Goal: Complete application form

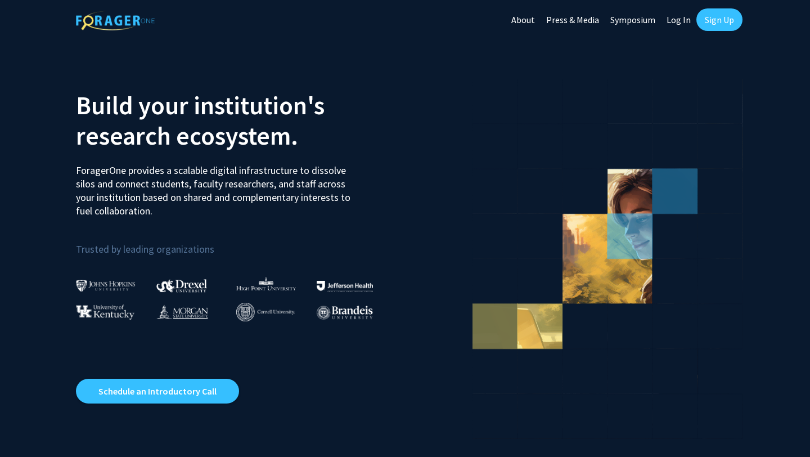
click at [669, 22] on link "Log In" at bounding box center [678, 19] width 35 height 39
select select
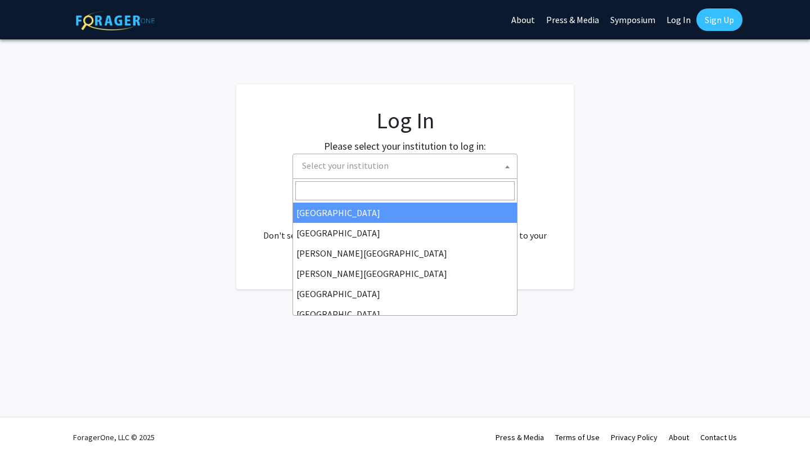
click at [476, 170] on span "Select your institution" at bounding box center [407, 165] width 219 height 23
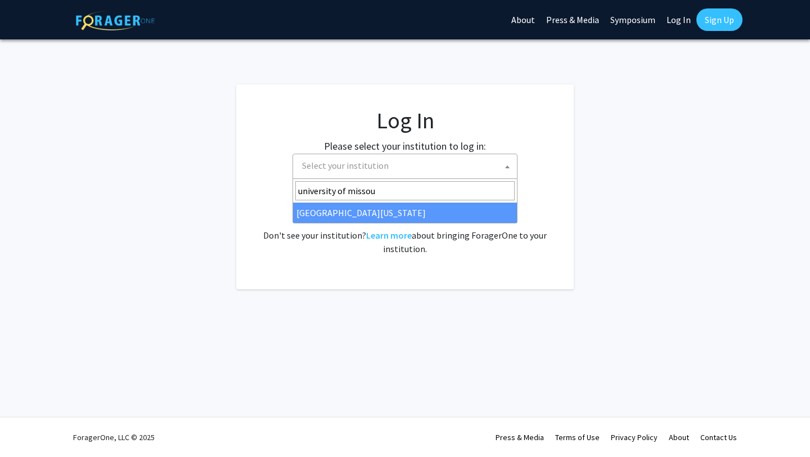
type input "university of missou"
select select "33"
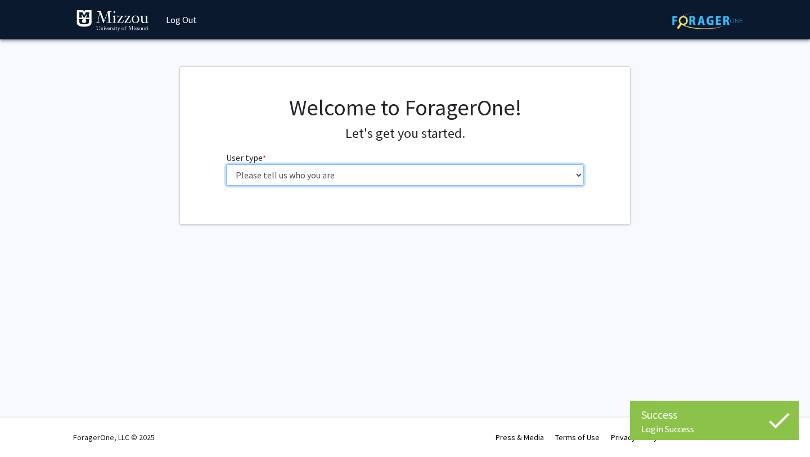
click at [364, 174] on select "Please tell us who you are Undergraduate Student Master's Student Doctoral Cand…" at bounding box center [405, 174] width 358 height 21
select select "1: undergrad"
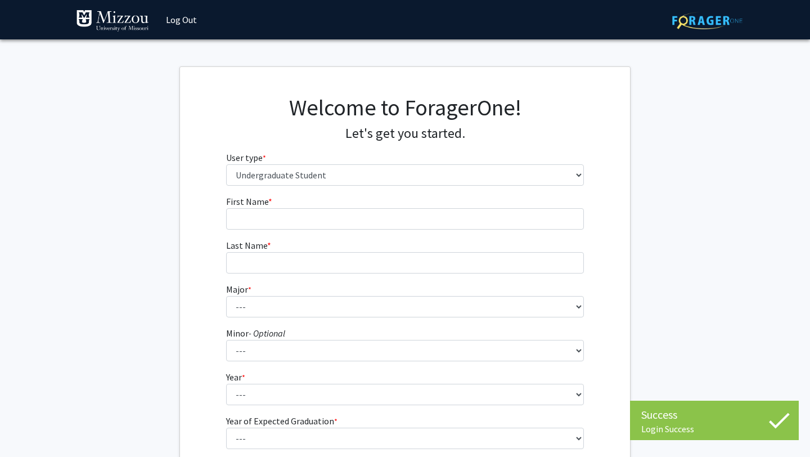
click at [422, 235] on form "First Name * required Last Name * required Major * required --- Agribusiness Ma…" at bounding box center [405, 332] width 358 height 274
click at [415, 230] on form "First Name * required Last Name * required Major * required --- Agribusiness Ma…" at bounding box center [405, 332] width 358 height 274
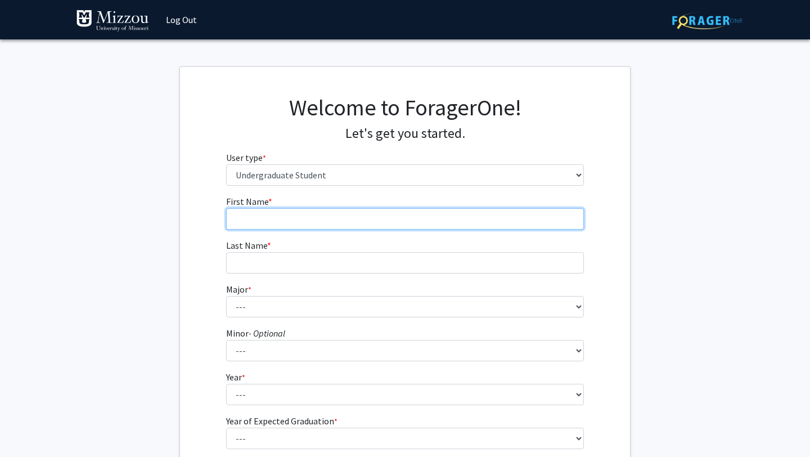
click at [400, 215] on input "First Name * required" at bounding box center [405, 218] width 358 height 21
type input "Bailee"
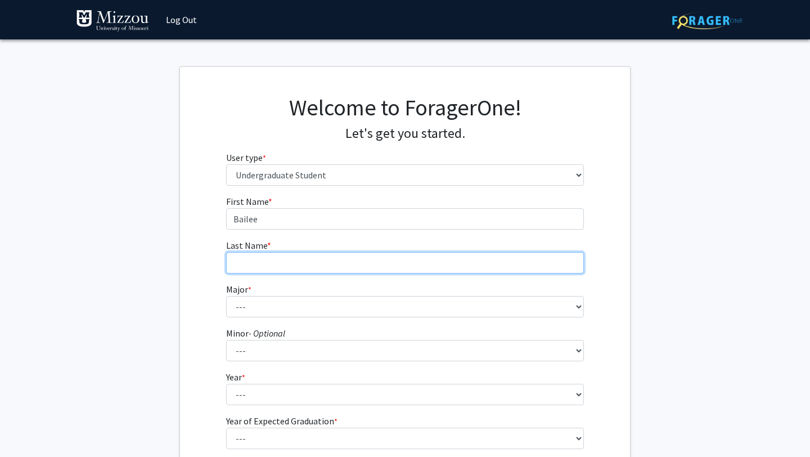
type input "[PERSON_NAME]"
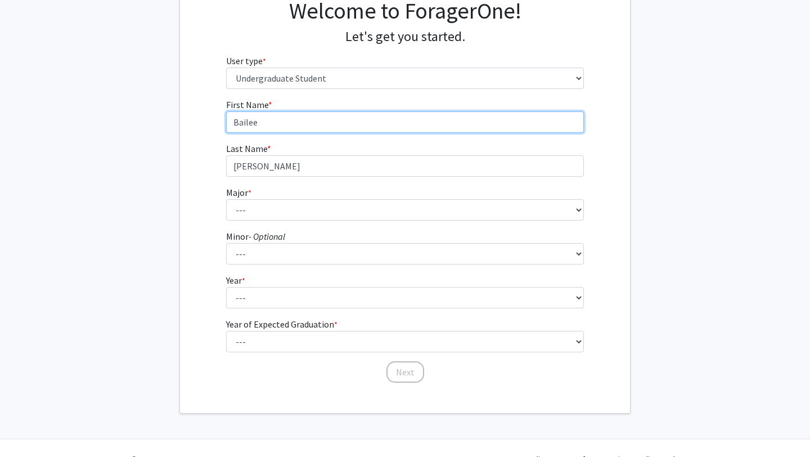
scroll to position [103, 0]
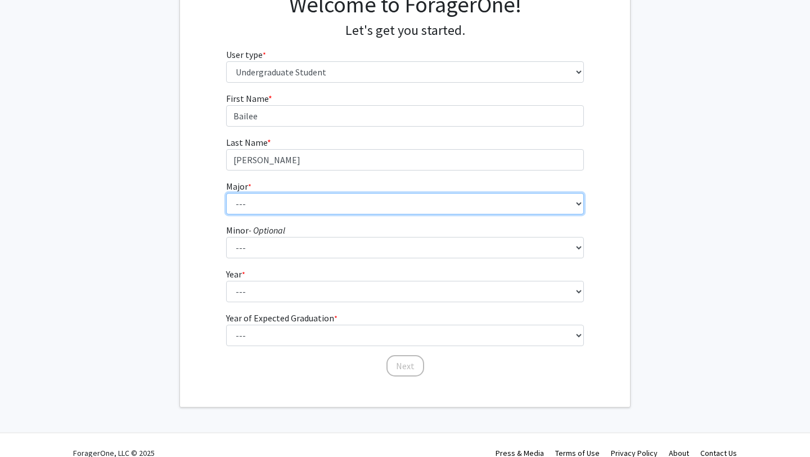
click at [325, 212] on select "--- Agribusiness Management Agricultural Education Agricultural Education: Comm…" at bounding box center [405, 203] width 358 height 21
select select "132: 2625"
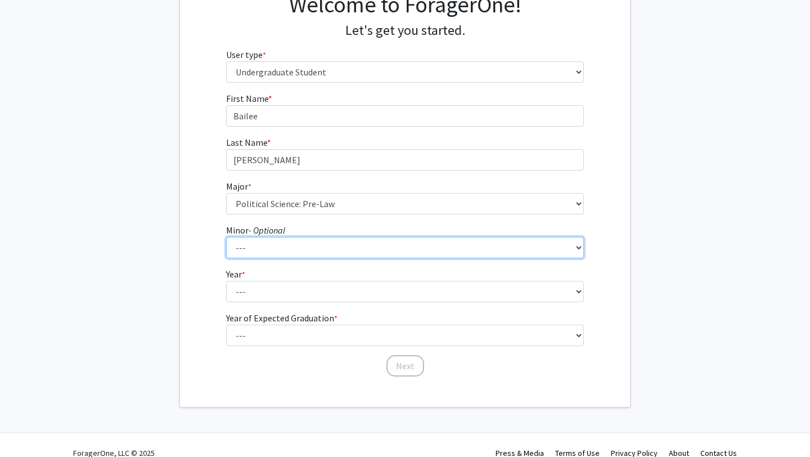
click at [288, 252] on select "--- Accountancy Aerospace Engineering Aerospace Studies Agribusiness Management…" at bounding box center [405, 247] width 358 height 21
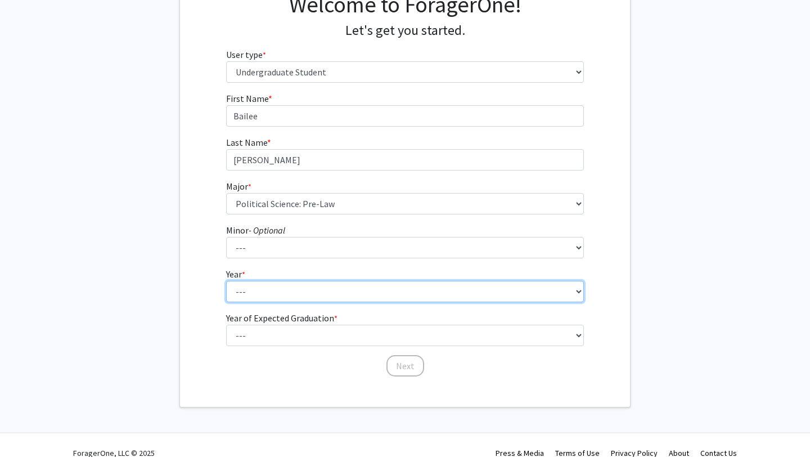
click at [267, 297] on select "--- First-year Sophomore Junior Senior Postbaccalaureate Certificate" at bounding box center [405, 291] width 358 height 21
select select "4: senior"
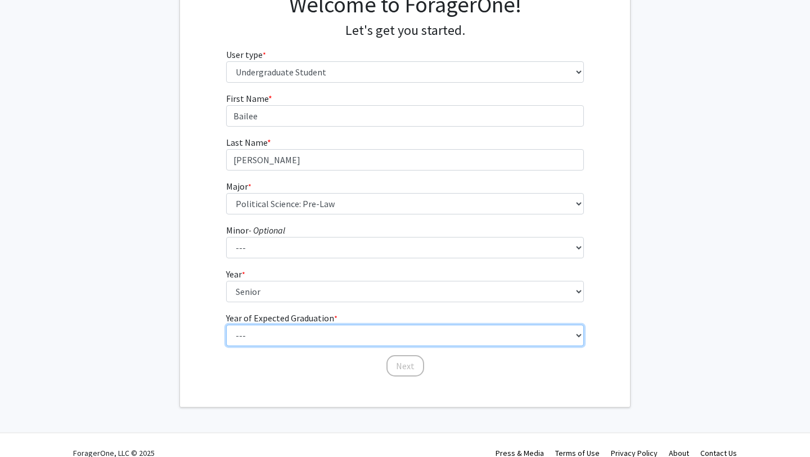
click at [271, 334] on select "--- 2025 2026 2027 2028 2029 2030 2031 2032 2033 2034" at bounding box center [405, 335] width 358 height 21
select select "2: 2026"
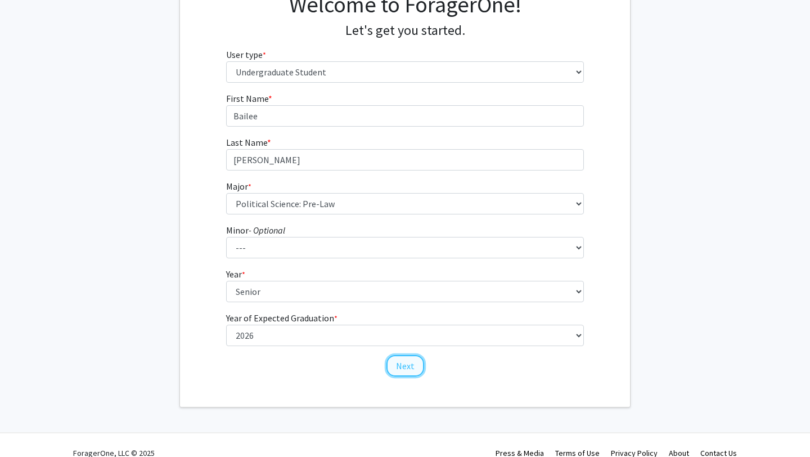
click at [403, 367] on button "Next" at bounding box center [405, 365] width 38 height 21
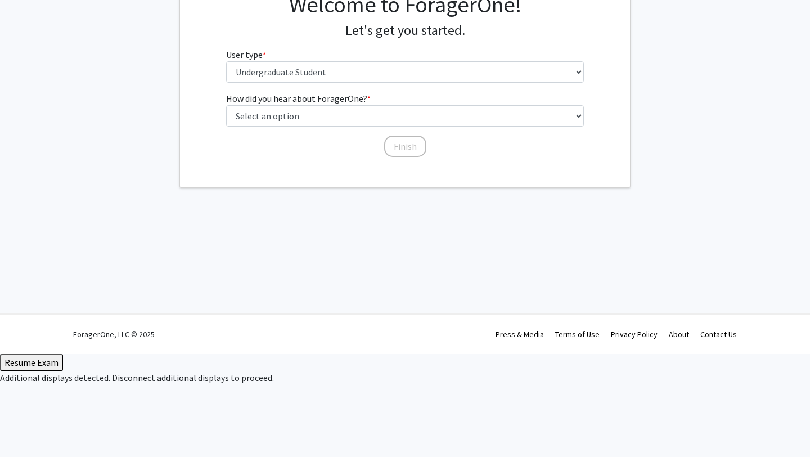
scroll to position [0, 0]
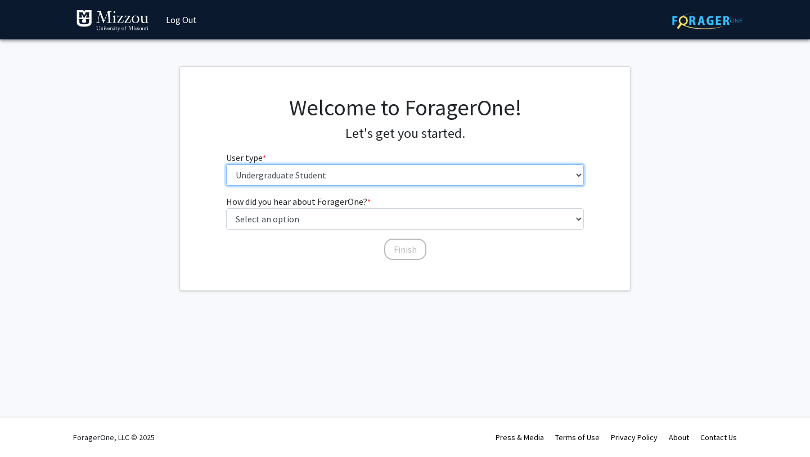
click at [388, 183] on select "Please tell us who you are Undergraduate Student Master's Student Doctoral Cand…" at bounding box center [405, 174] width 358 height 21
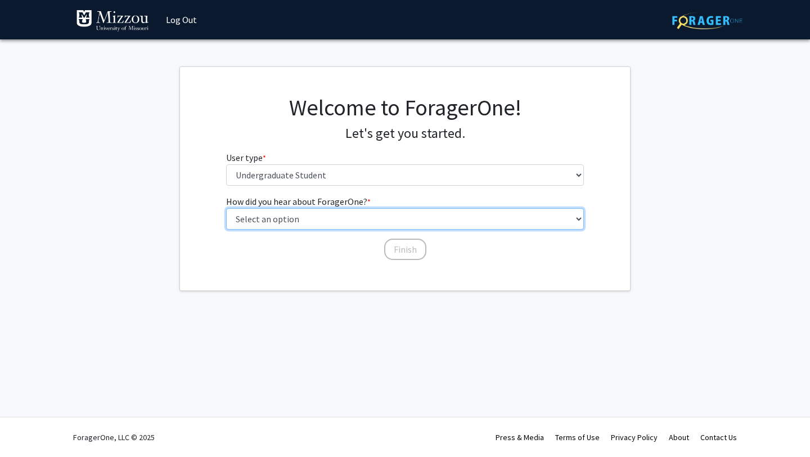
click at [352, 222] on select "Select an option Peer/student recommendation Faculty/staff recommendation Unive…" at bounding box center [405, 218] width 358 height 21
select select "2: faculty_recommendation"
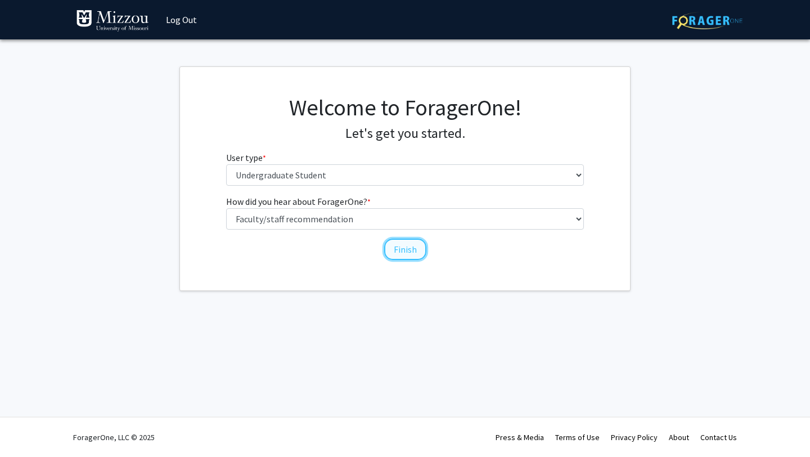
click at [402, 249] on button "Finish" at bounding box center [405, 248] width 42 height 21
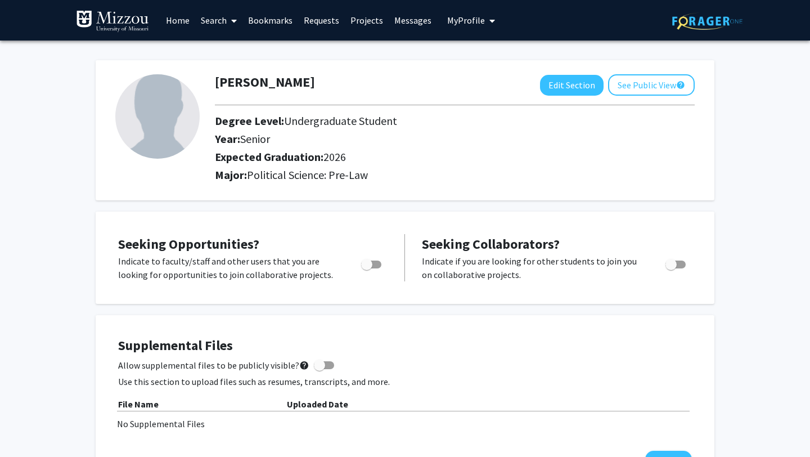
click at [183, 22] on link "Home" at bounding box center [177, 20] width 35 height 39
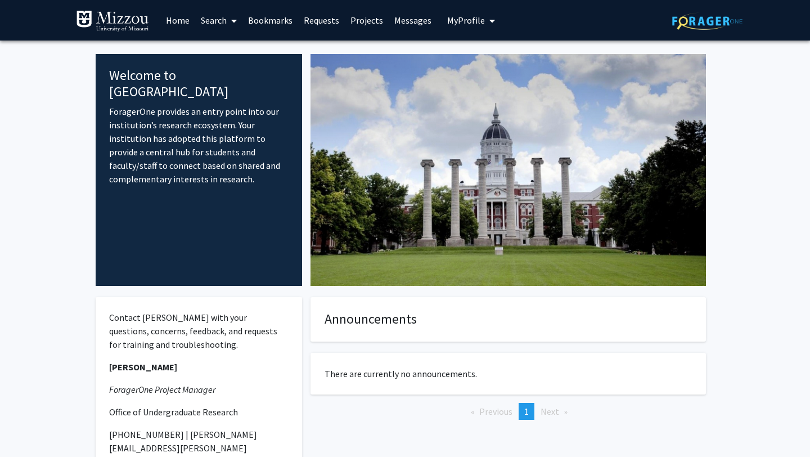
click at [272, 19] on link "Bookmarks" at bounding box center [270, 20] width 56 height 39
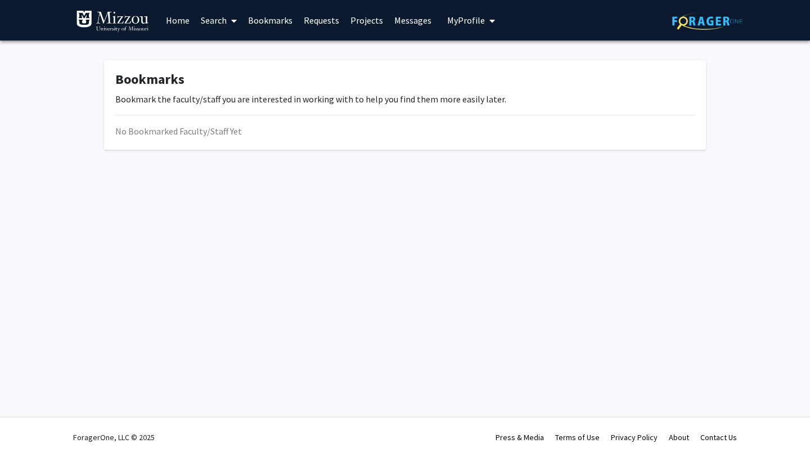
click at [336, 19] on link "Requests" at bounding box center [321, 20] width 47 height 39
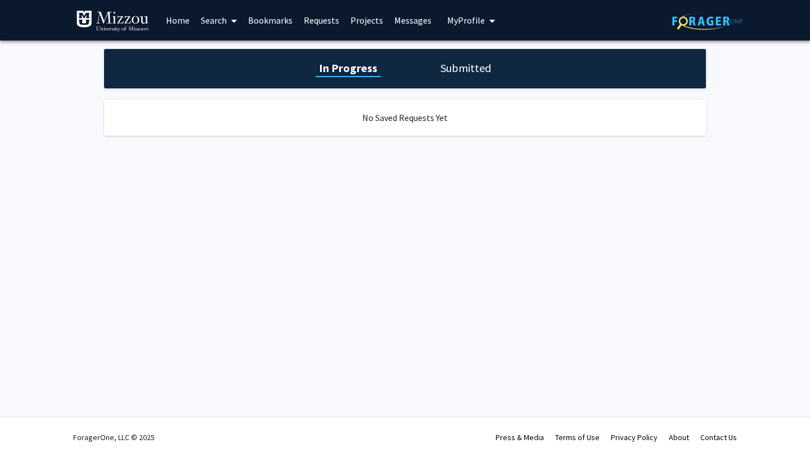
click at [368, 19] on link "Projects" at bounding box center [367, 20] width 44 height 39
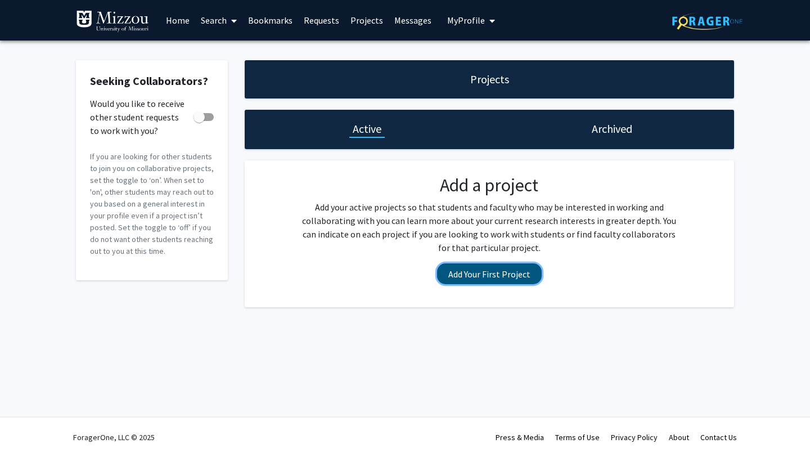
click at [481, 271] on button "Add Your First Project" at bounding box center [489, 273] width 105 height 21
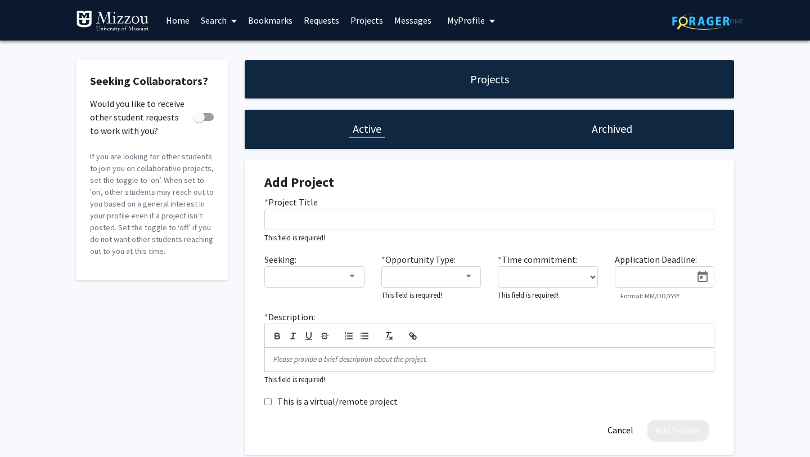
click at [462, 21] on span "My Profile" at bounding box center [466, 20] width 38 height 11
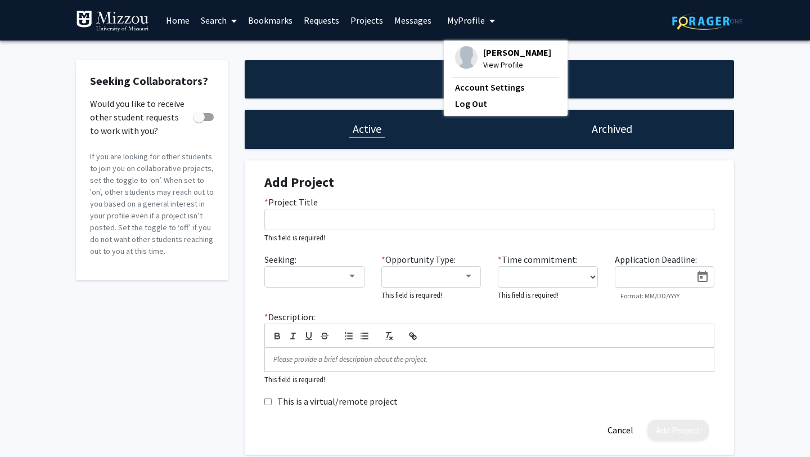
click at [415, 21] on link "Messages" at bounding box center [413, 20] width 48 height 39
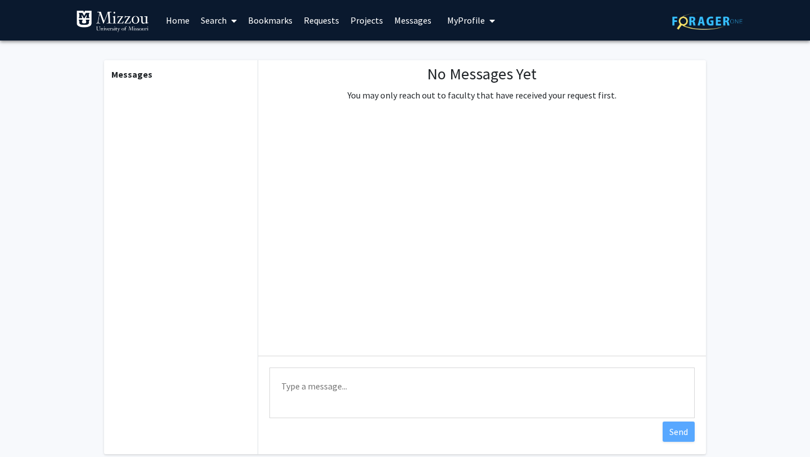
click at [330, 26] on link "Requests" at bounding box center [321, 20] width 47 height 39
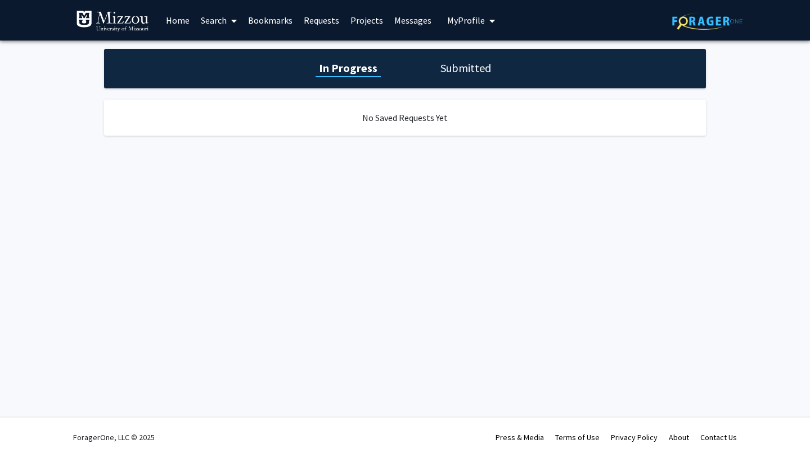
click at [201, 10] on link "Search" at bounding box center [218, 20] width 47 height 39
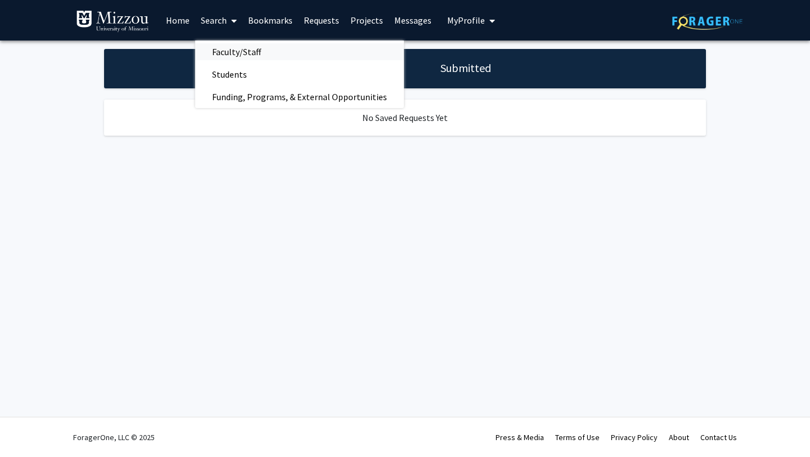
click at [246, 47] on span "Faculty/Staff" at bounding box center [236, 51] width 83 height 22
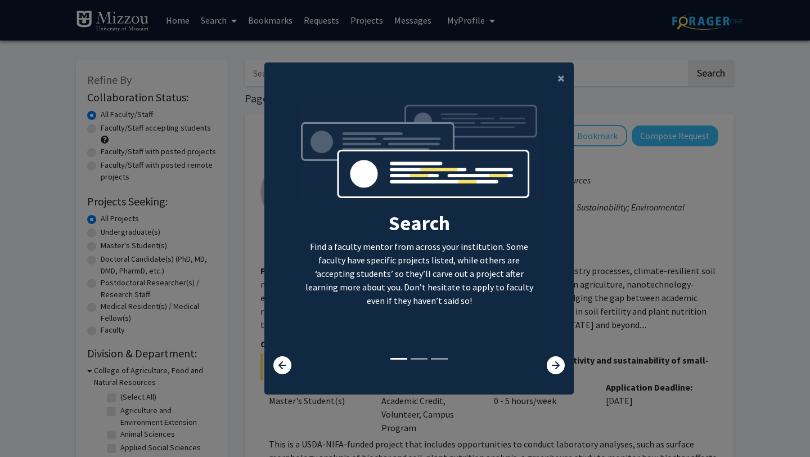
click at [556, 94] on div "Search Find a faculty mentor from across your institution. Some faculty have sp…" at bounding box center [418, 238] width 309 height 289
click at [561, 81] on span "×" at bounding box center [560, 77] width 7 height 17
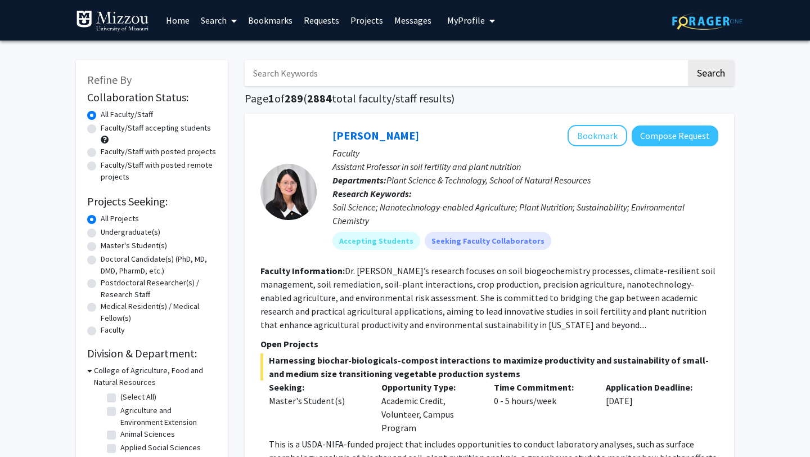
click at [489, 22] on icon "My profile dropdown to access profile and logout" at bounding box center [492, 20] width 6 height 9
click at [493, 56] on span "Bailee Williams" at bounding box center [517, 52] width 68 height 12
